Goal: Task Accomplishment & Management: Manage account settings

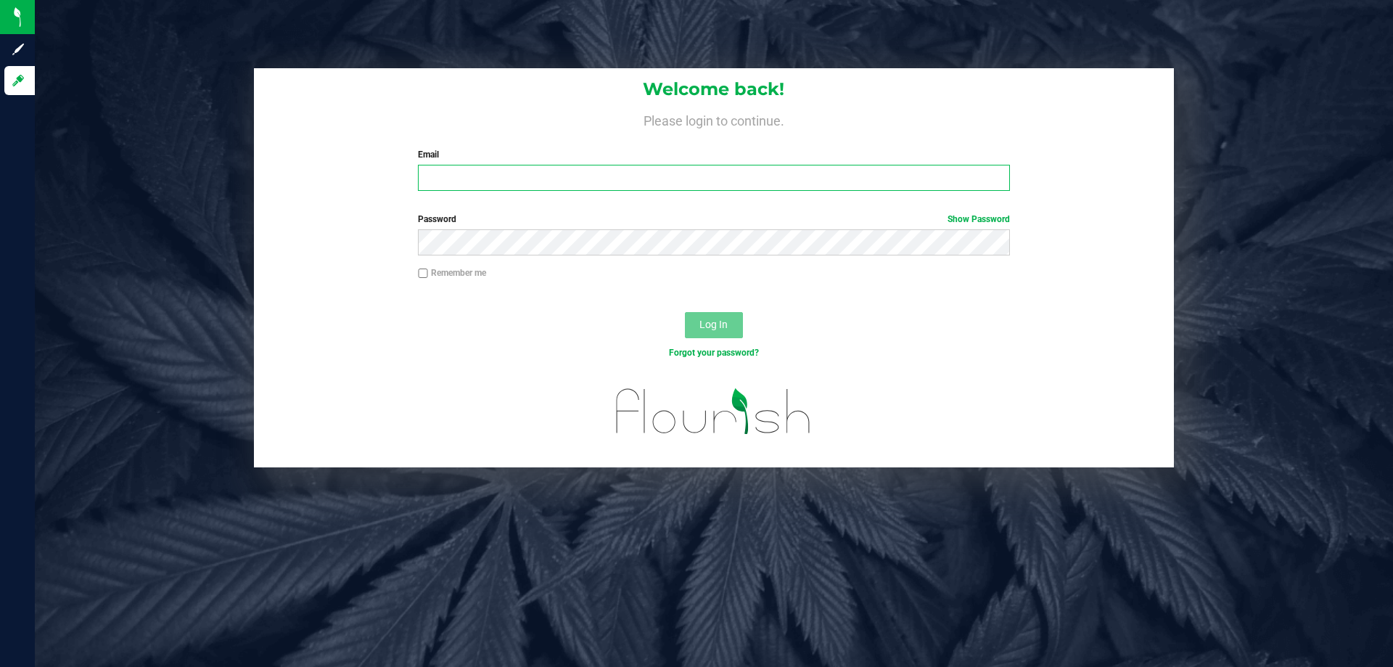
click at [554, 179] on input "Email" at bounding box center [713, 178] width 591 height 26
type input "twilkerson@Liveparallel.com"
click at [685, 312] on button "Log In" at bounding box center [714, 325] width 58 height 26
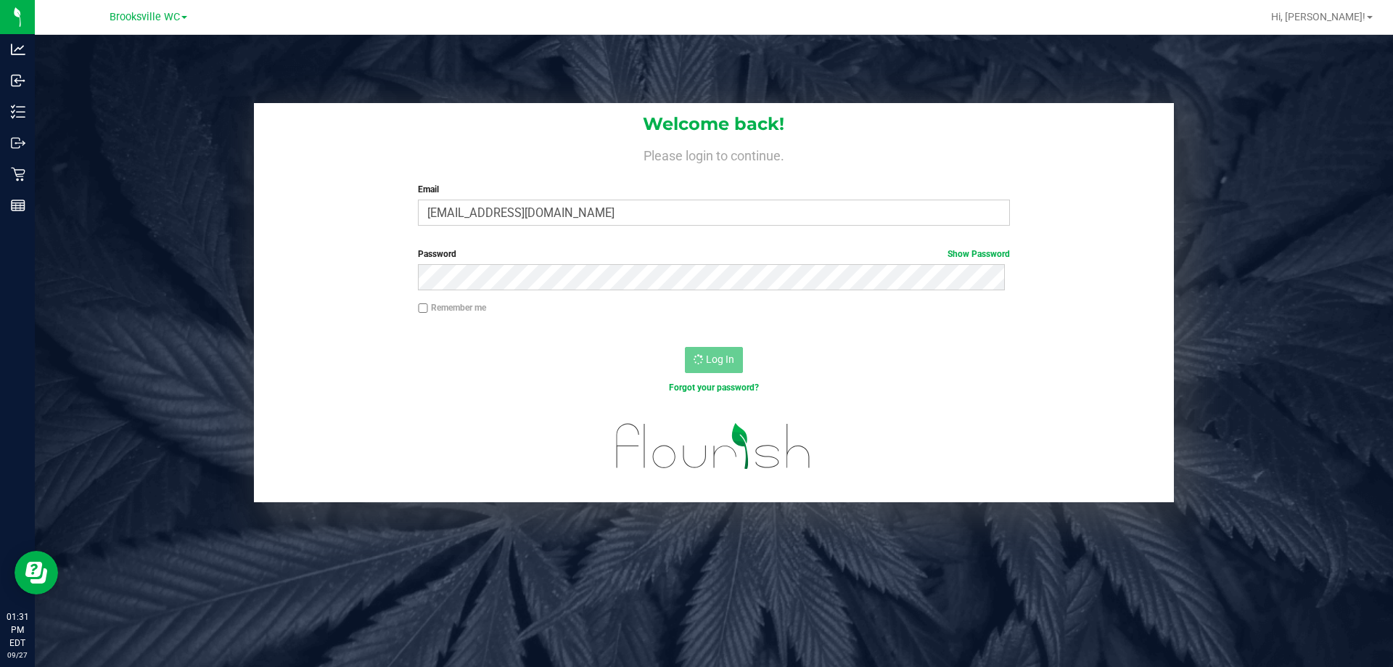
click at [181, 18] on link "Brooksville WC" at bounding box center [149, 16] width 78 height 14
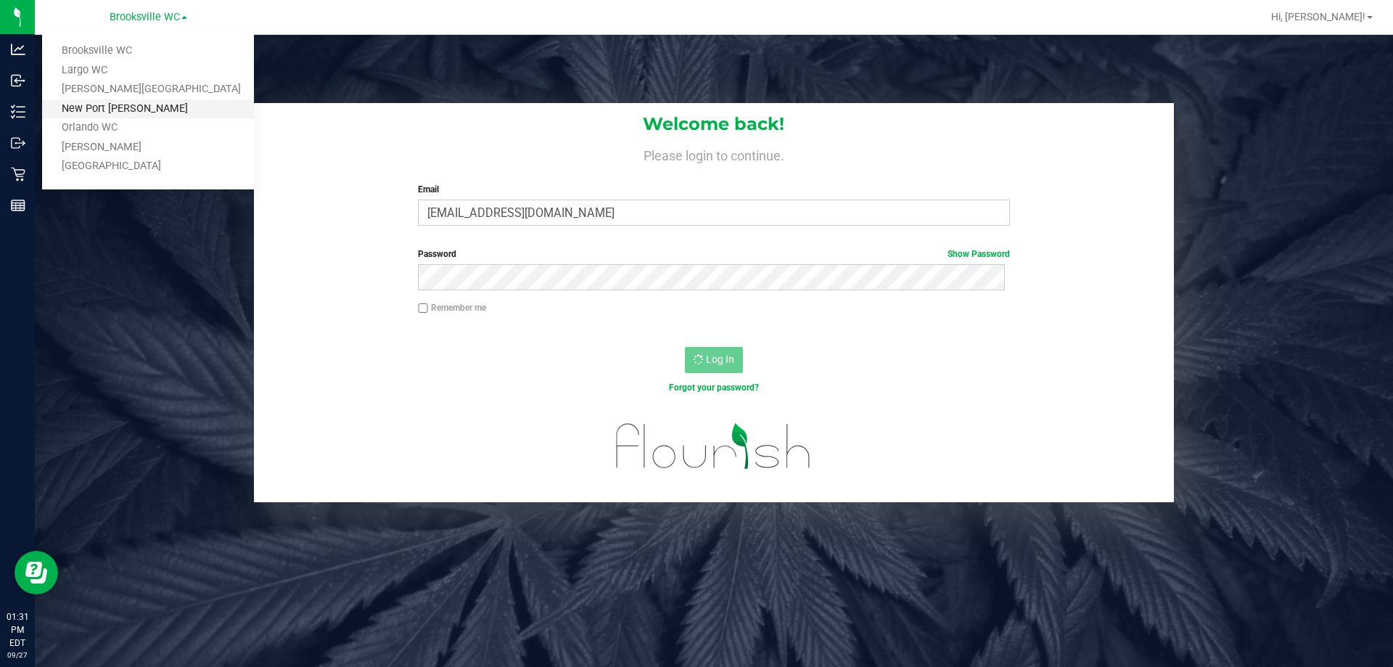
click at [174, 110] on link "New Port [PERSON_NAME]" at bounding box center [148, 109] width 212 height 20
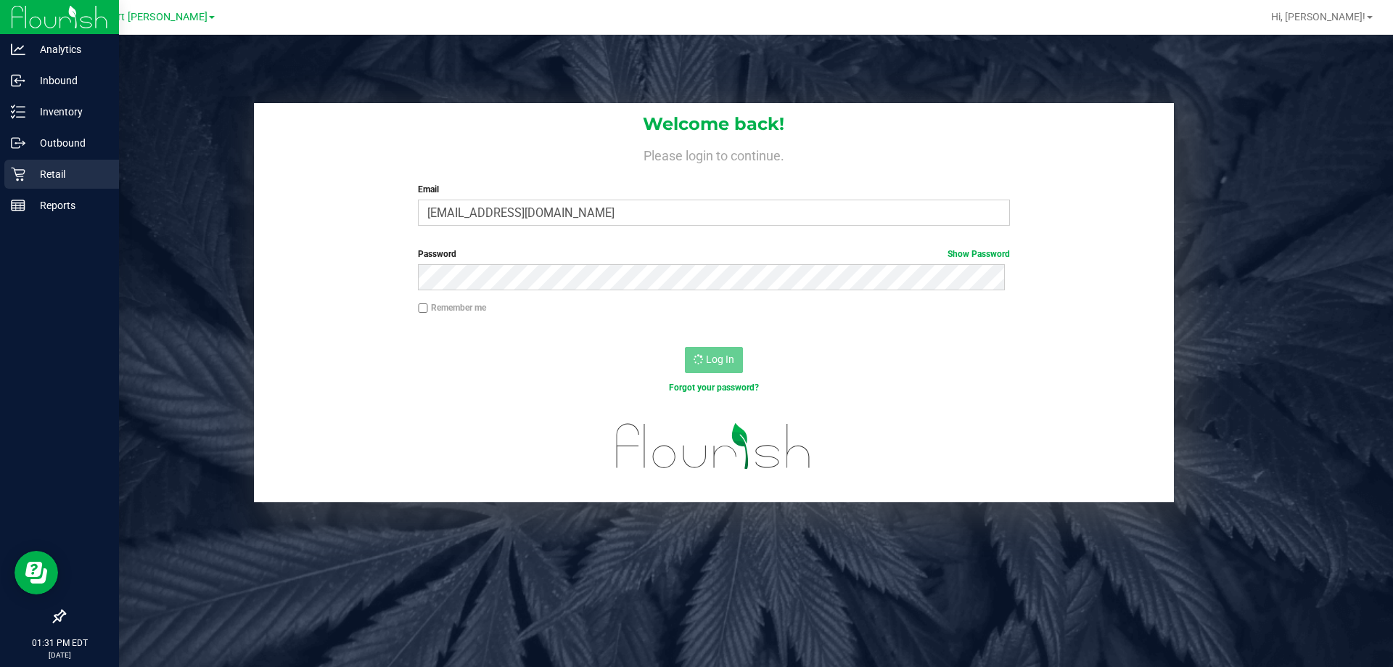
click at [33, 177] on p "Retail" at bounding box center [68, 173] width 87 height 17
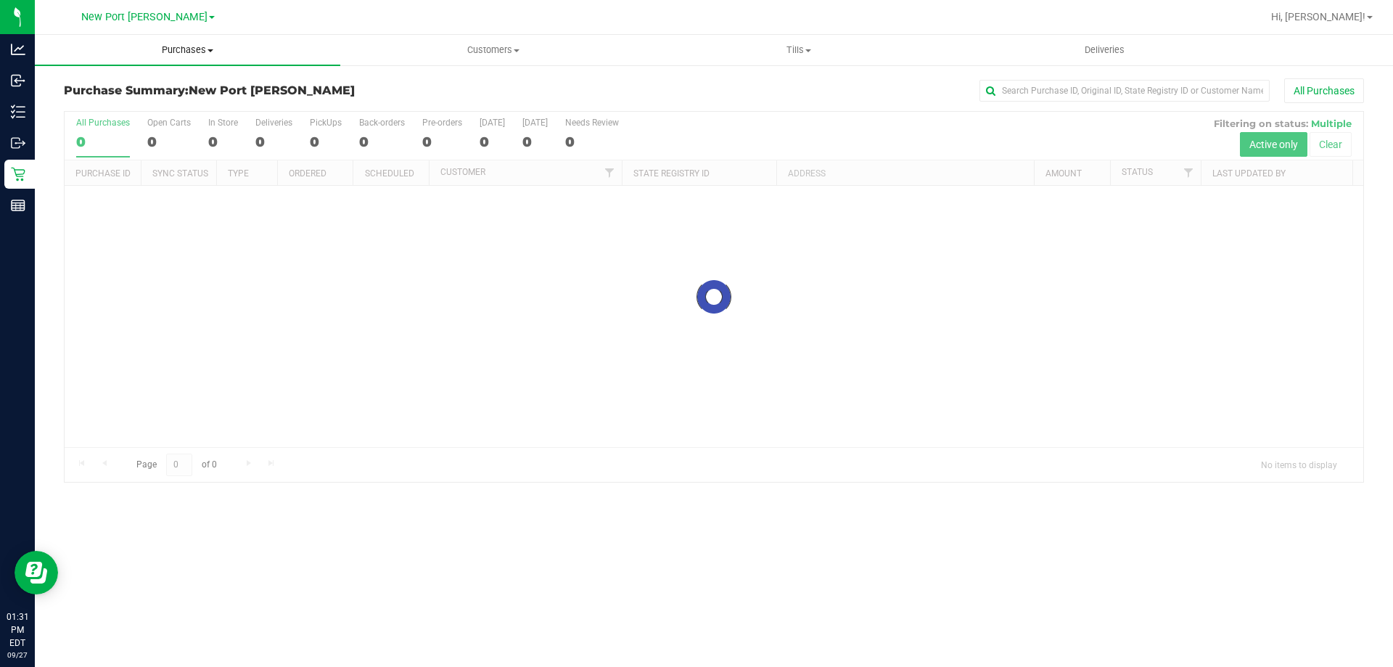
click at [186, 58] on uib-tab-heading "Purchases Summary of purchases Fulfillment All purchases" at bounding box center [187, 50] width 305 height 30
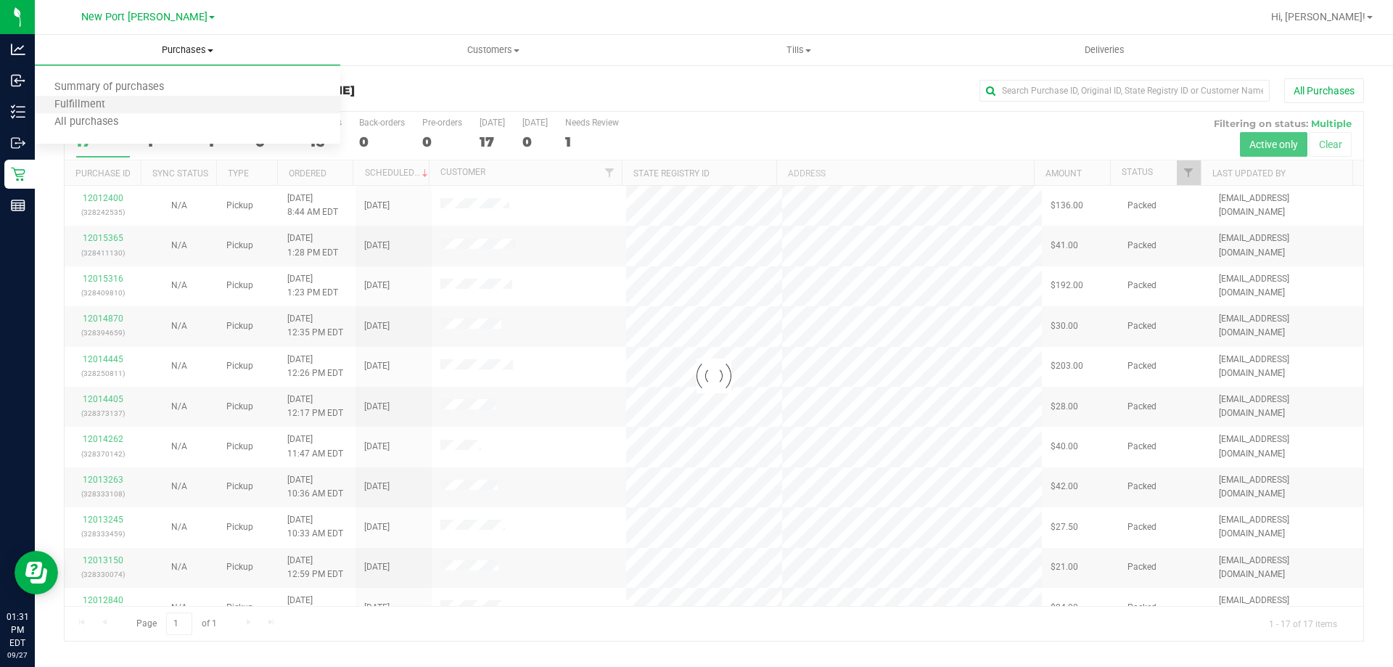
click at [160, 100] on li "Fulfillment" at bounding box center [187, 104] width 305 height 17
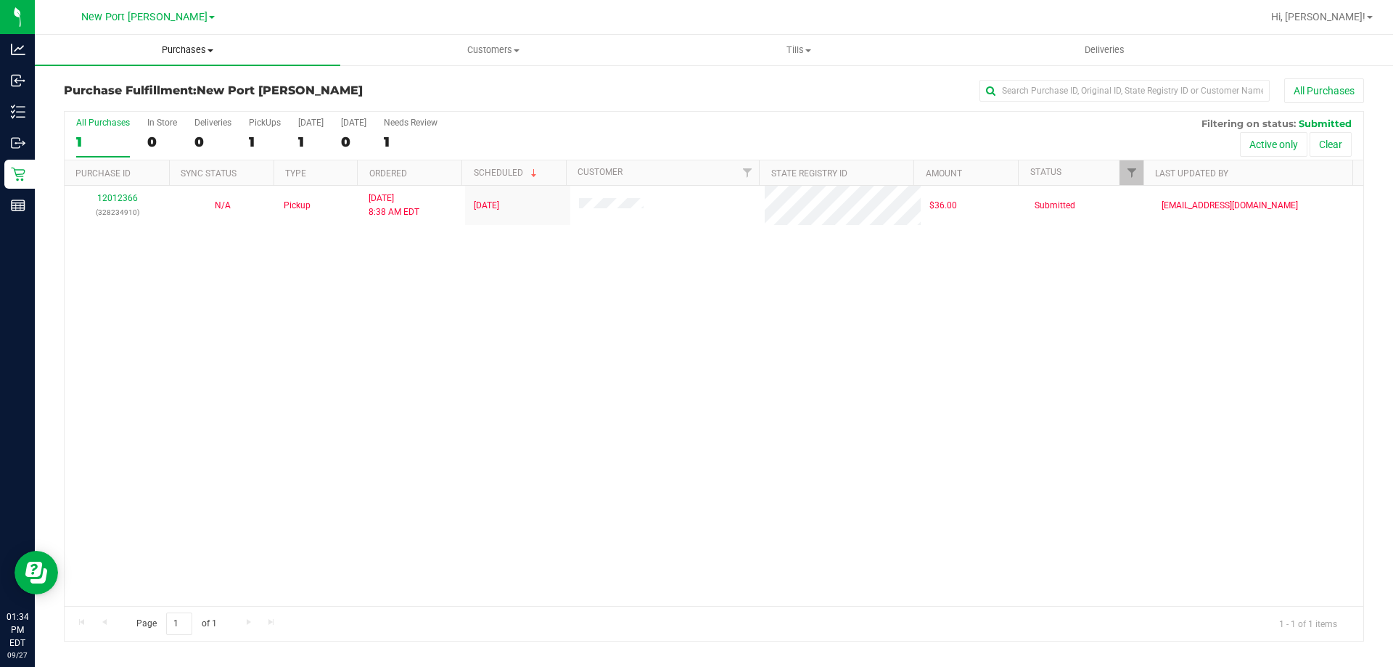
click at [181, 49] on span "Purchases" at bounding box center [187, 50] width 305 height 13
click at [335, 505] on div "12012366 (328234910) N/A Pickup 9/27/2025 8:38 AM EDT 9/27/2025 $36.00 Submitte…" at bounding box center [714, 396] width 1299 height 420
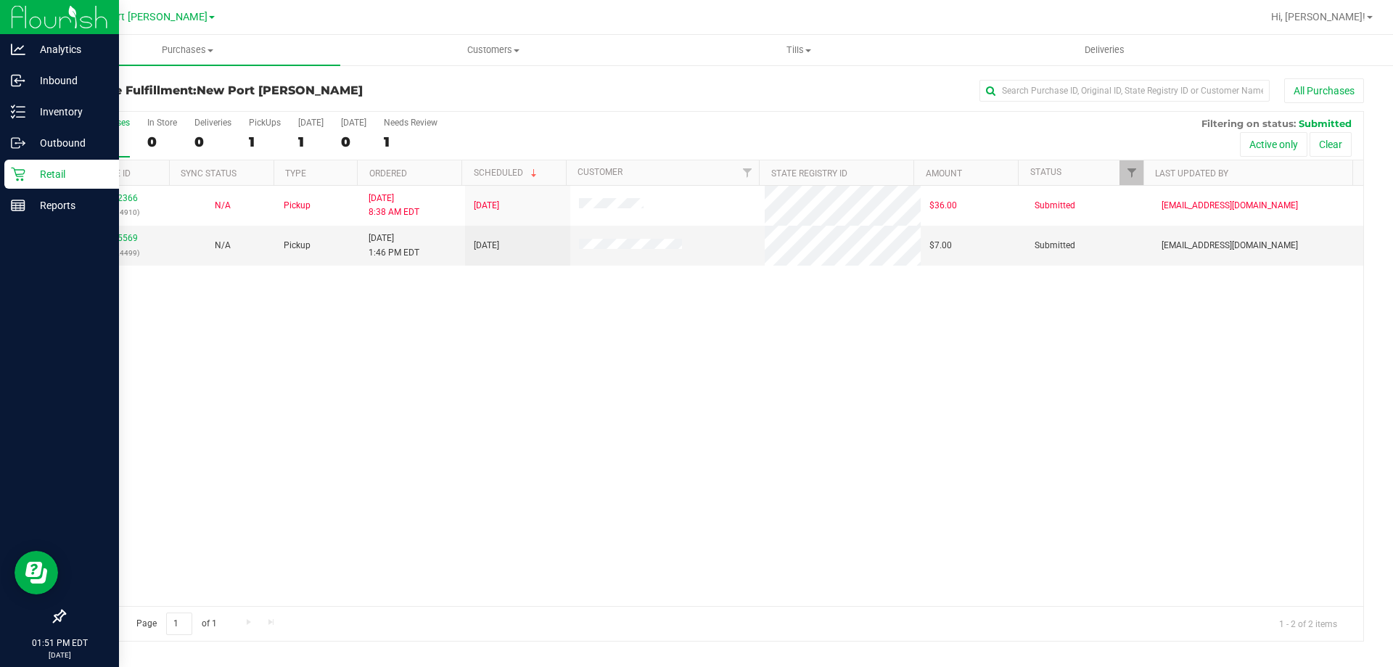
click at [36, 173] on p "Retail" at bounding box center [68, 173] width 87 height 17
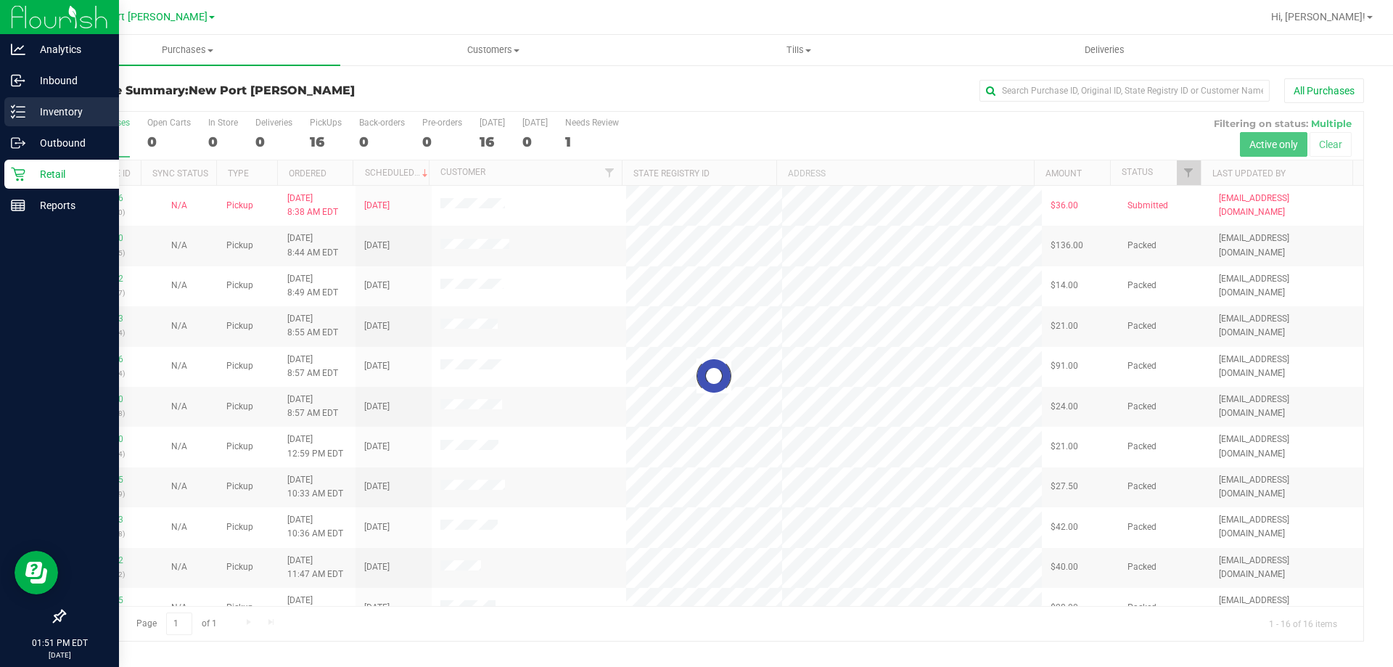
drag, startPoint x: 44, startPoint y: 117, endPoint x: 14, endPoint y: 108, distance: 31.7
click at [17, 110] on icon at bounding box center [18, 111] width 15 height 15
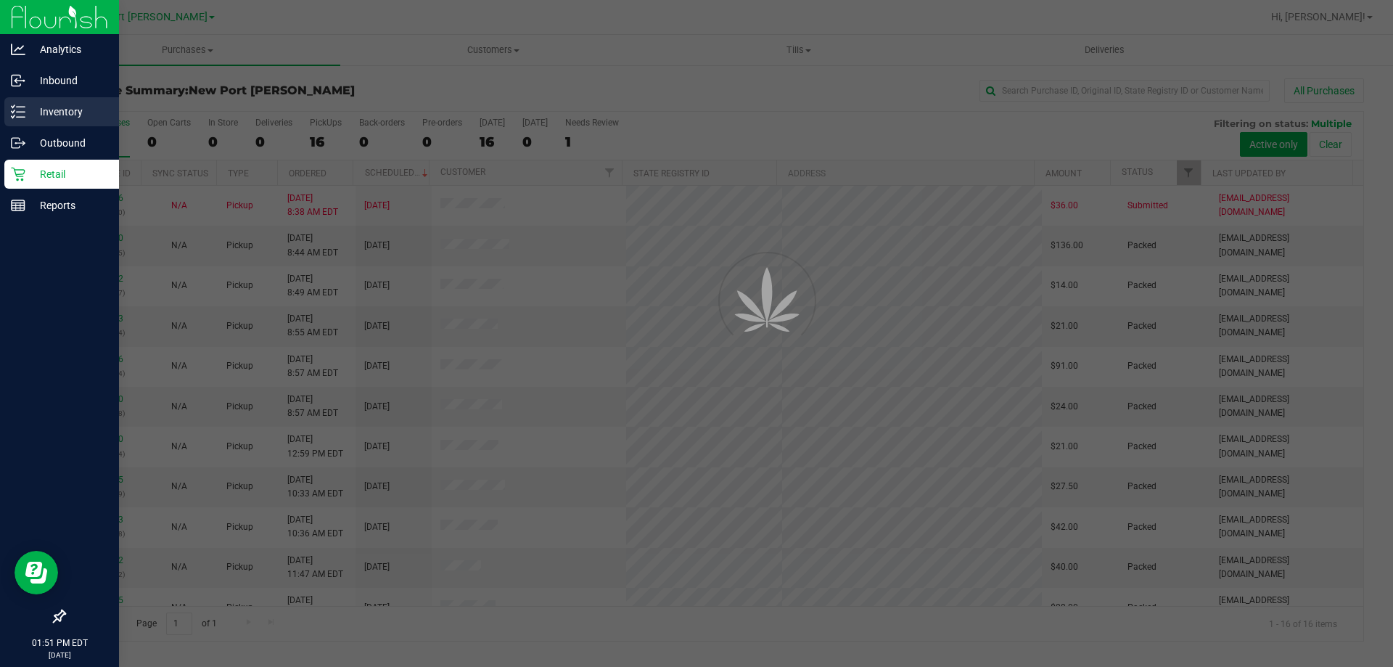
click at [27, 107] on p "Inventory" at bounding box center [68, 111] width 87 height 17
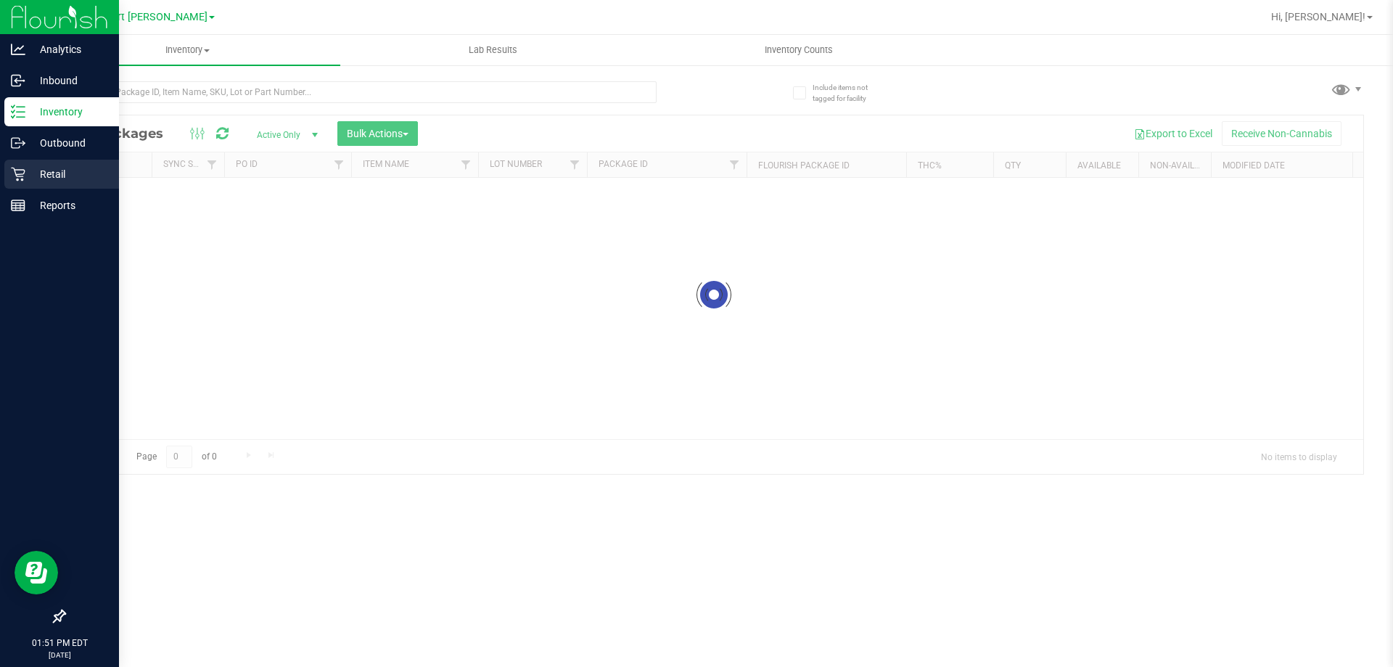
click at [27, 173] on p "Retail" at bounding box center [68, 173] width 87 height 17
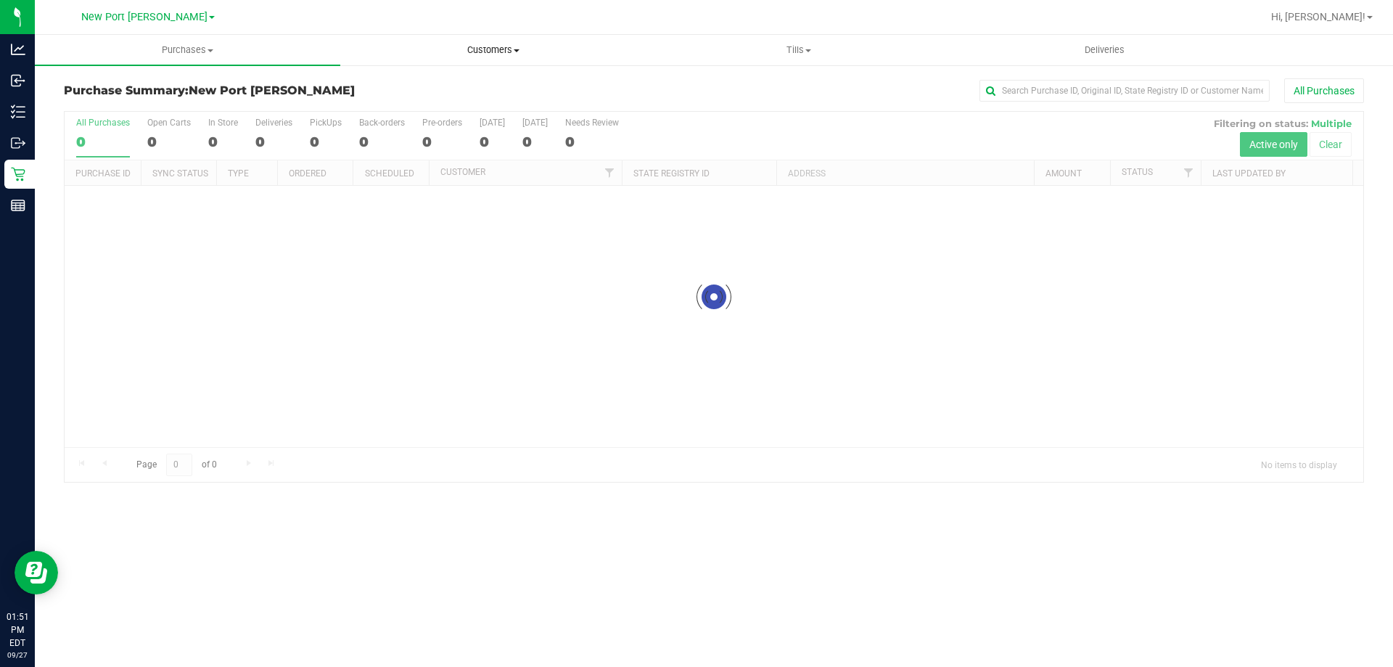
click at [517, 45] on span "Customers" at bounding box center [493, 50] width 304 height 13
click at [434, 88] on span "All customers" at bounding box center [392, 87] width 104 height 12
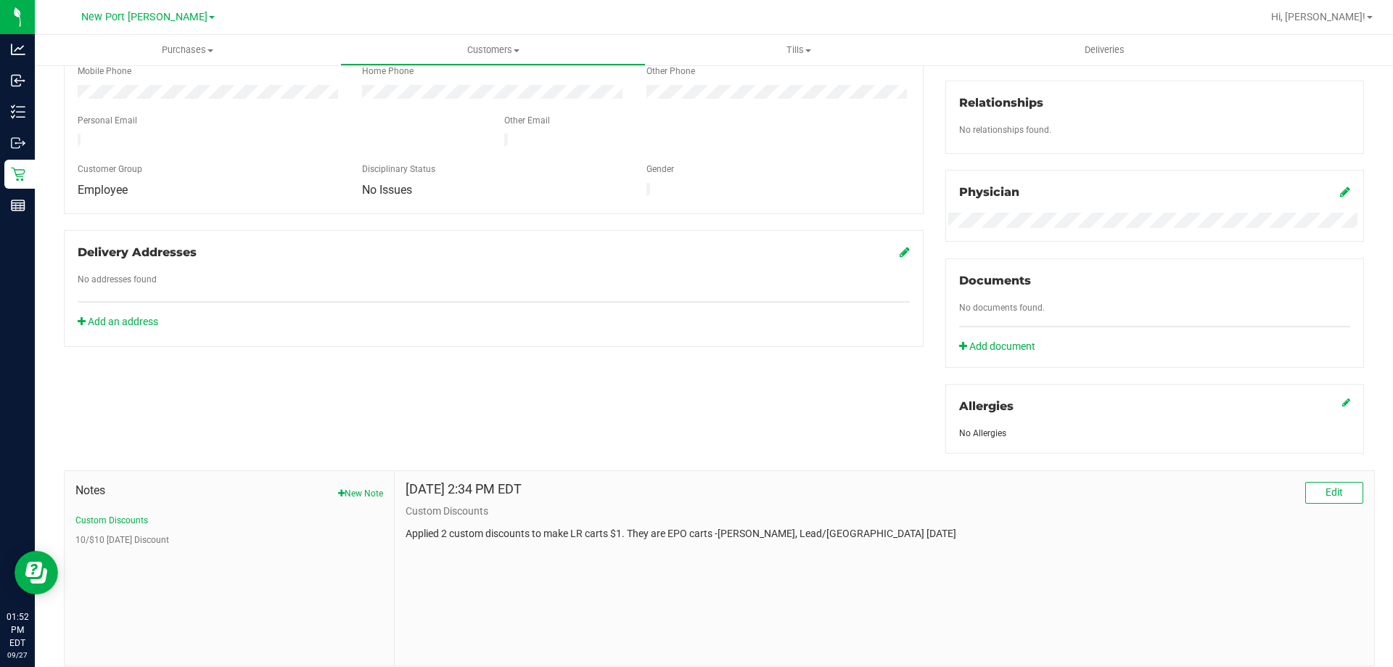
scroll to position [382, 0]
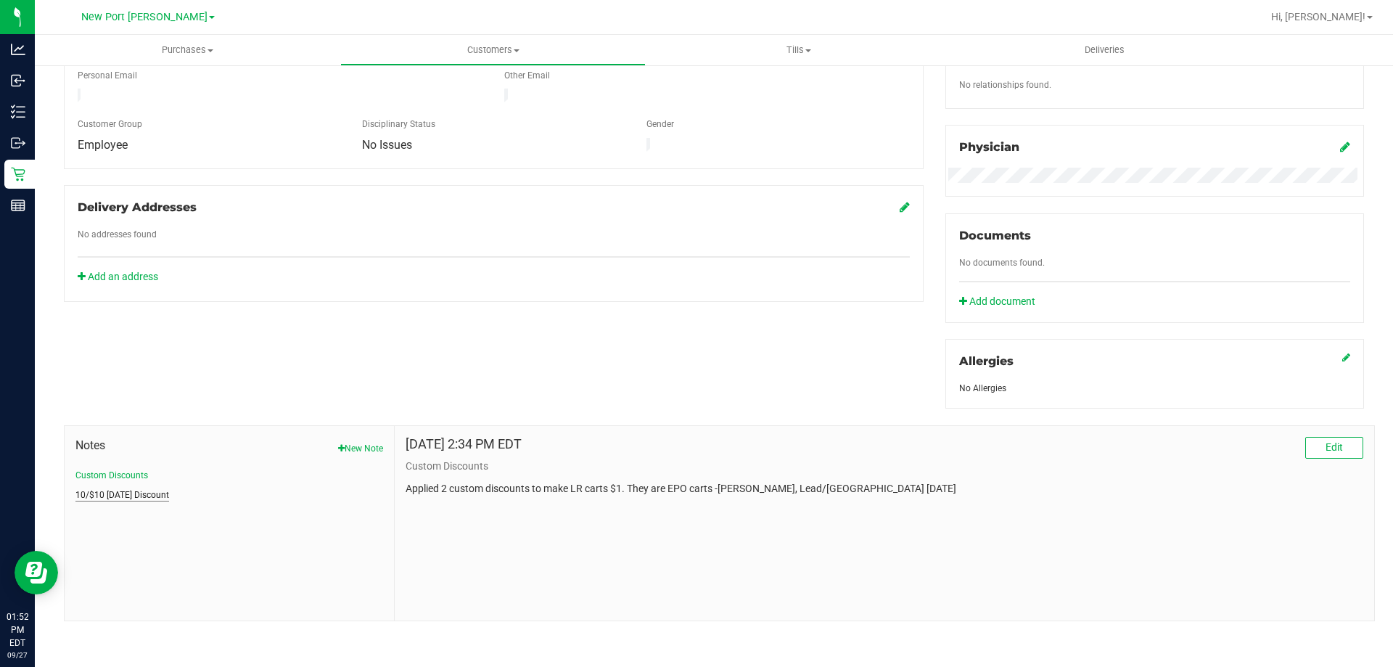
click at [157, 497] on button "10/$10 Labor Day Discount" at bounding box center [122, 494] width 94 height 13
click at [131, 478] on button "Custom Discounts" at bounding box center [111, 475] width 73 height 13
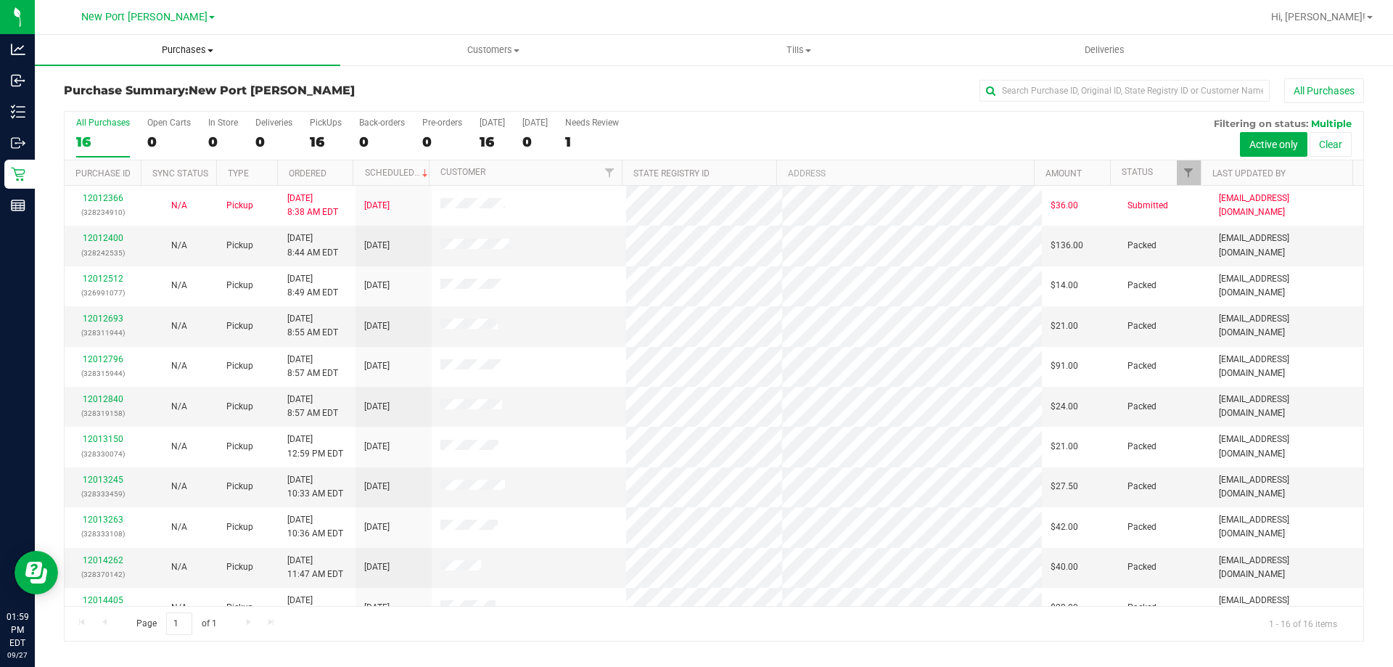
click at [163, 41] on uib-tab-heading "Purchases Summary of purchases Fulfillment All purchases" at bounding box center [187, 50] width 305 height 30
click at [173, 104] on li "Fulfillment" at bounding box center [187, 104] width 305 height 17
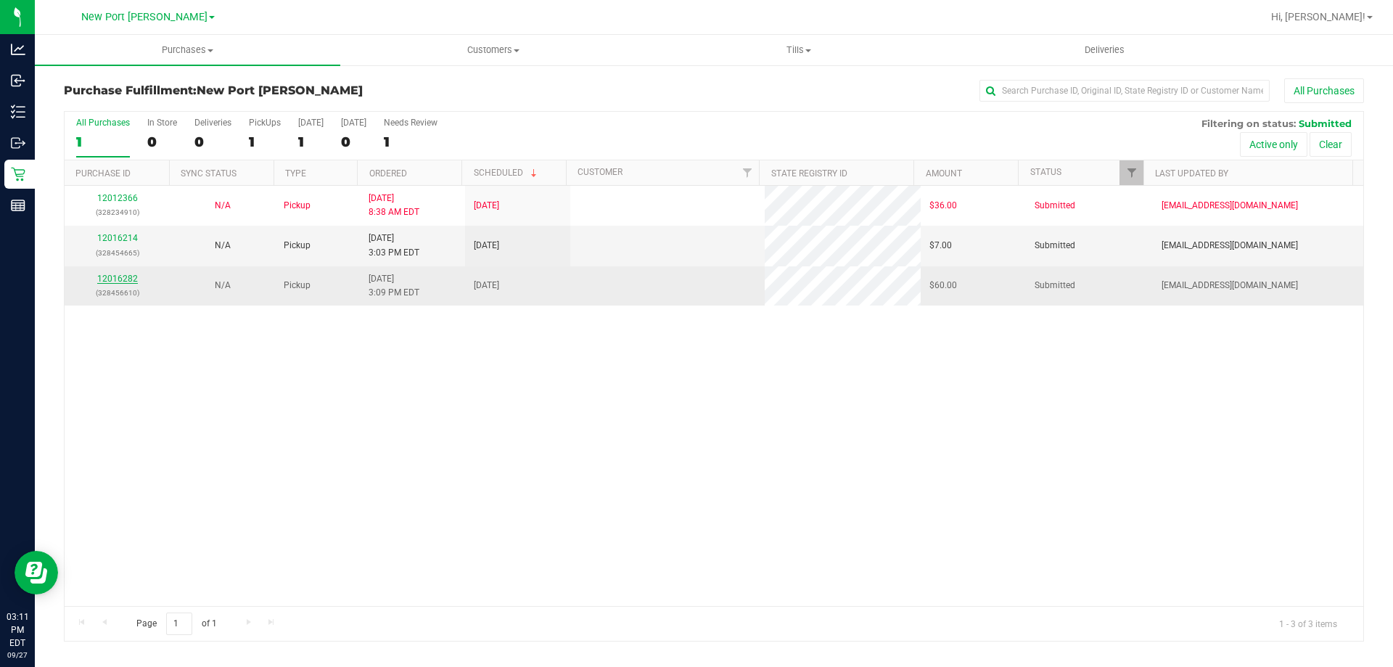
click at [133, 276] on link "12016282" at bounding box center [117, 279] width 41 height 10
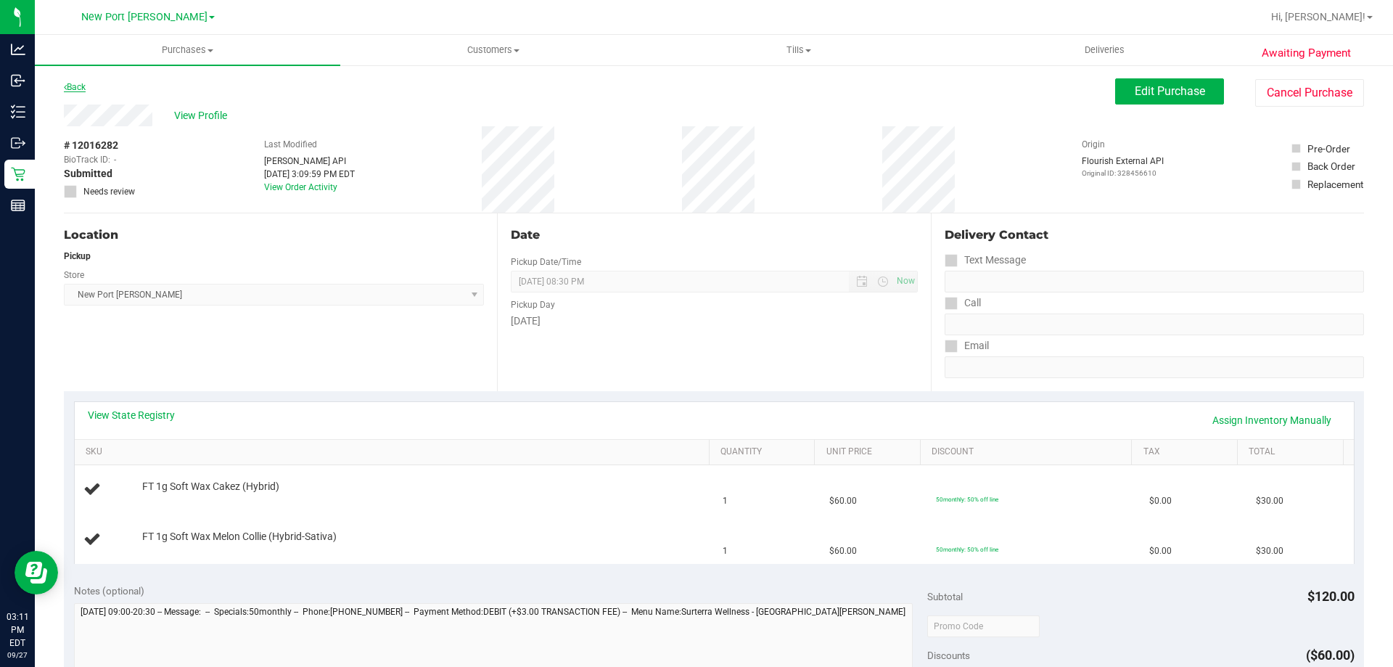
click at [72, 91] on link "Back" at bounding box center [75, 87] width 22 height 10
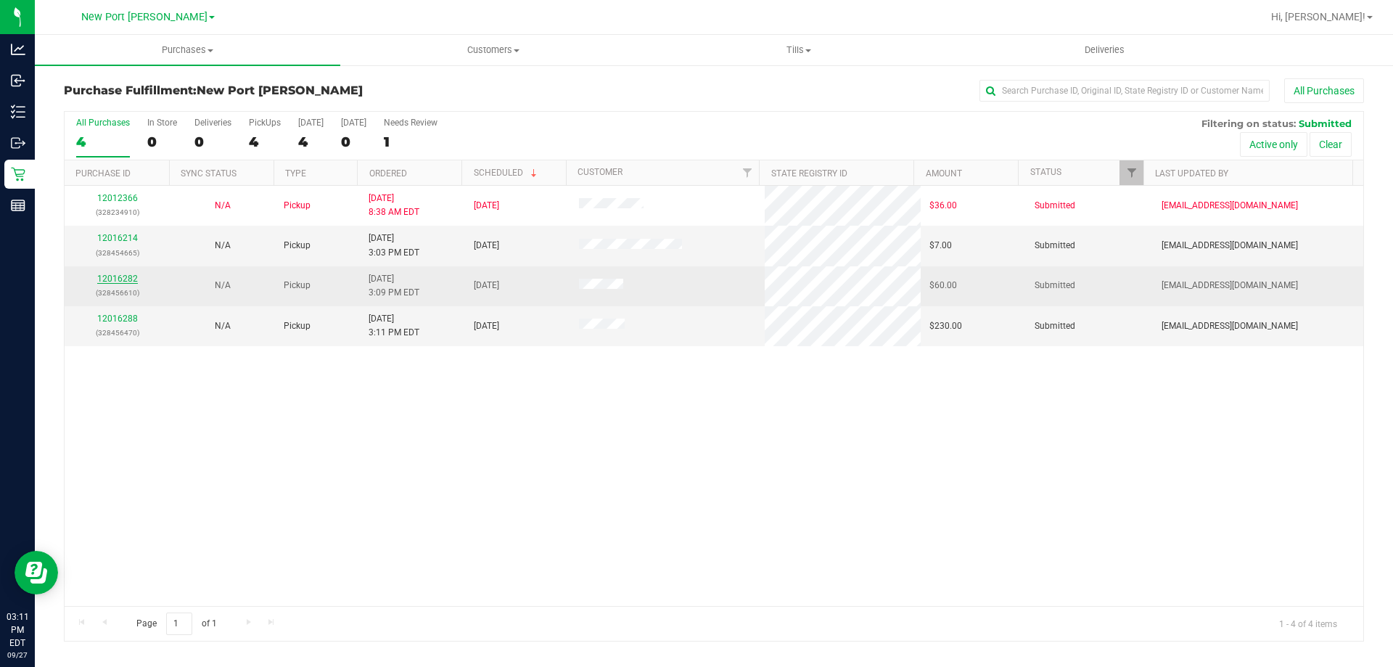
click at [122, 276] on link "12016282" at bounding box center [117, 279] width 41 height 10
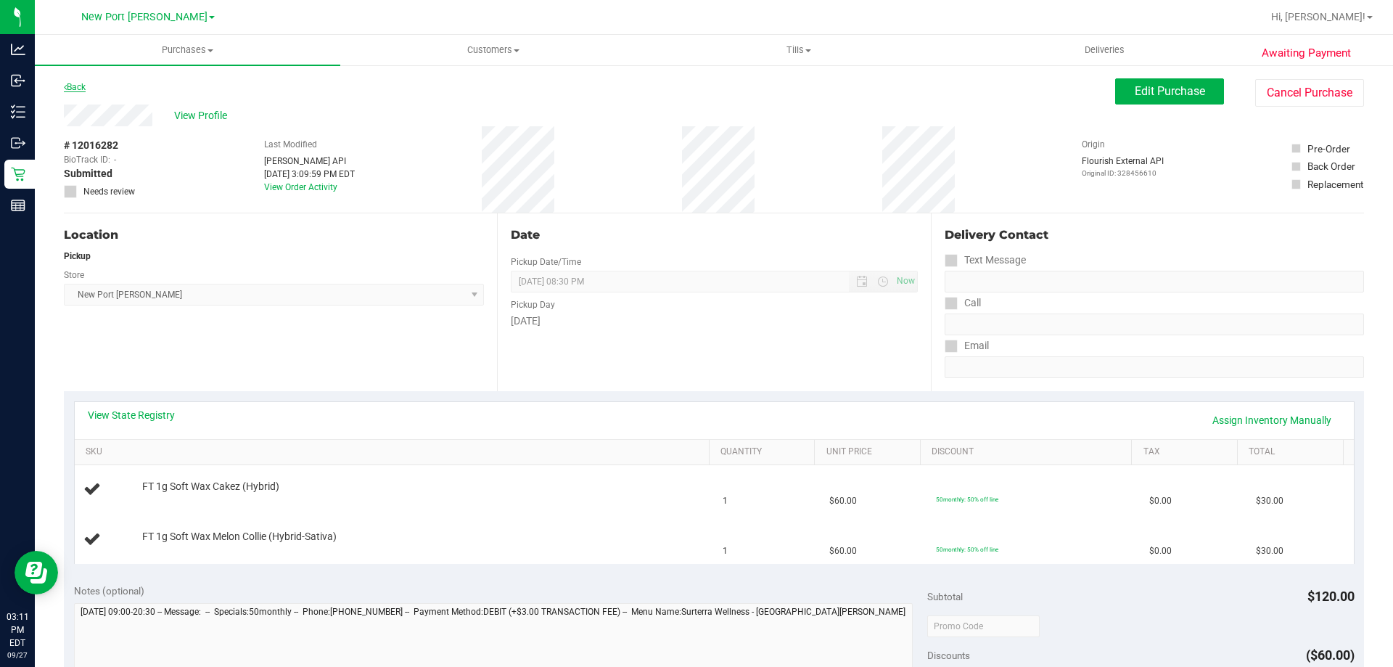
click at [81, 83] on link "Back" at bounding box center [75, 87] width 22 height 10
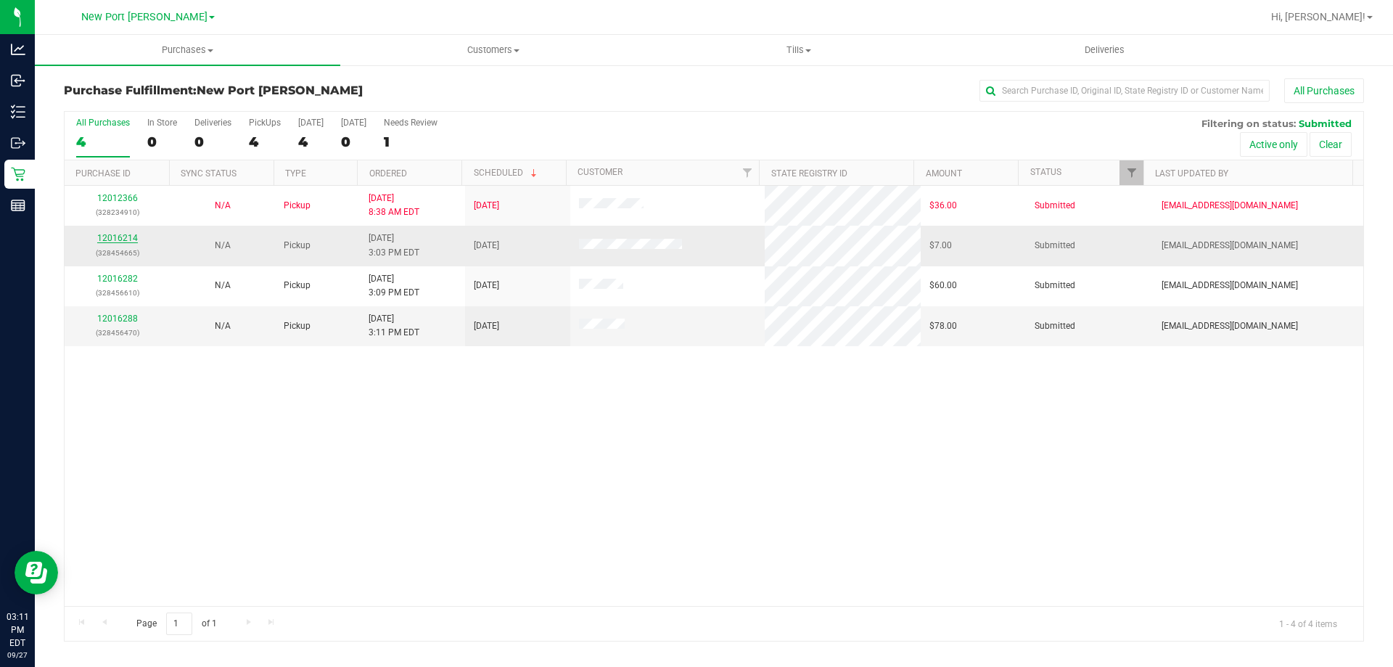
click at [131, 239] on link "12016214" at bounding box center [117, 238] width 41 height 10
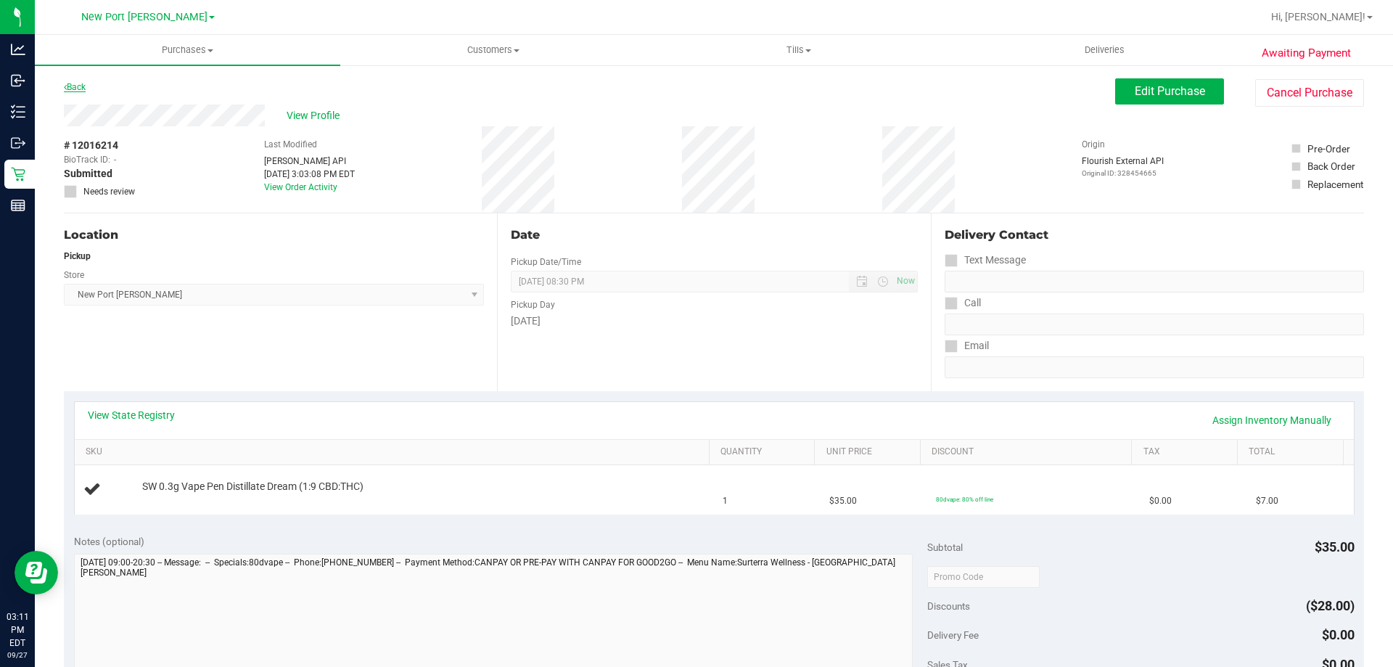
click at [77, 89] on link "Back" at bounding box center [75, 87] width 22 height 10
